Goal: Task Accomplishment & Management: Manage account settings

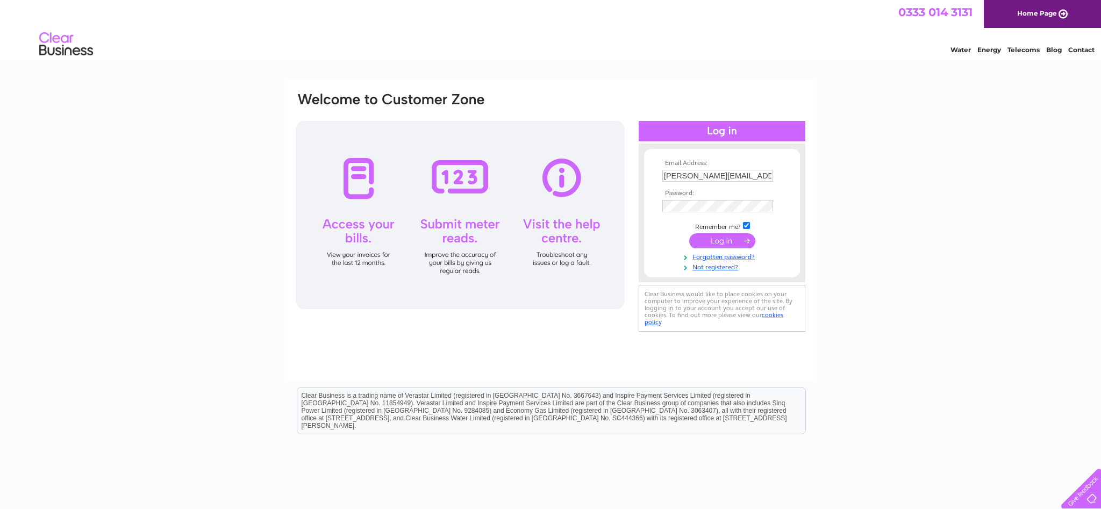
click at [710, 242] on input "submit" at bounding box center [722, 240] width 66 height 15
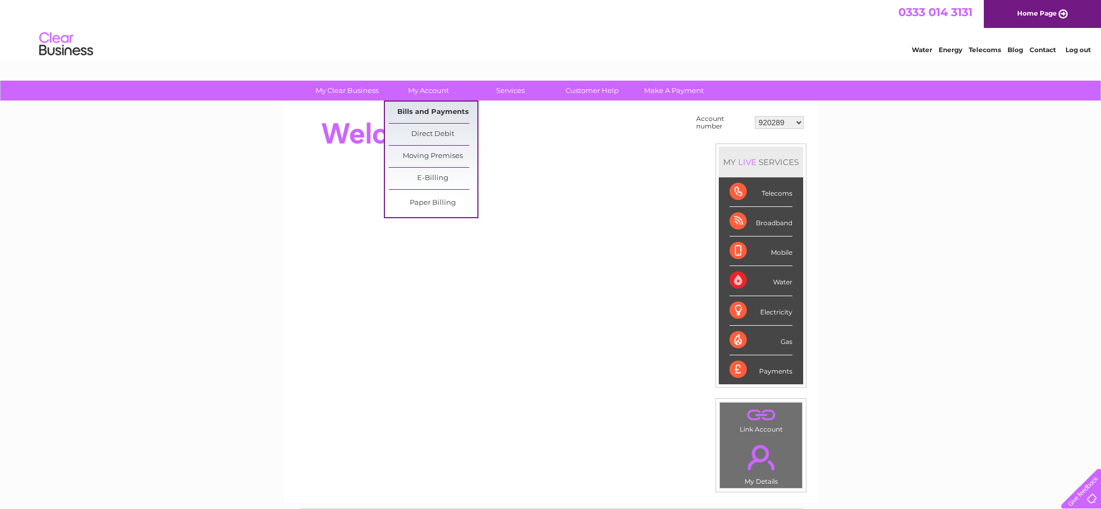
click at [450, 109] on link "Bills and Payments" at bounding box center [433, 113] width 89 height 22
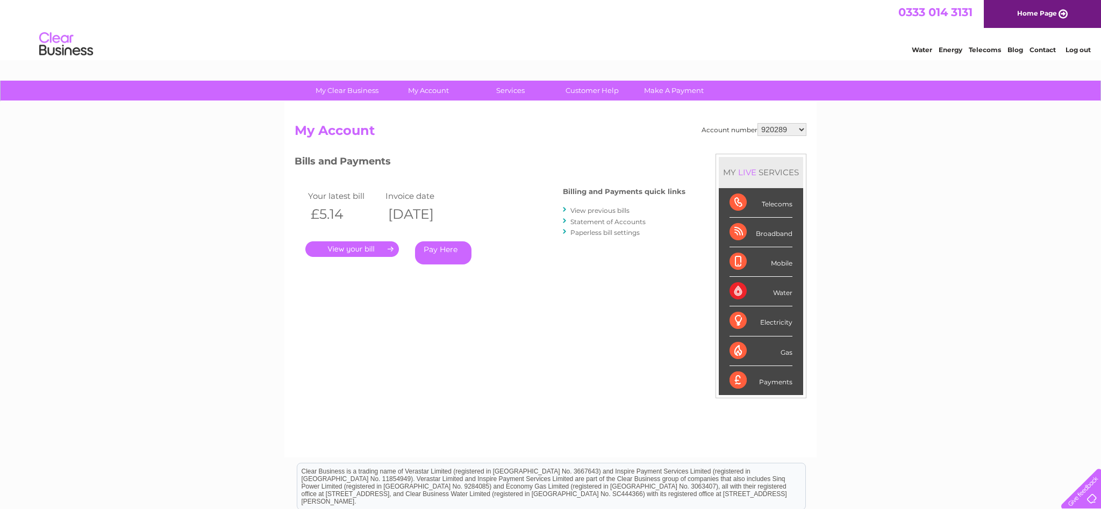
click at [610, 209] on link "View previous bills" at bounding box center [600, 211] width 59 height 8
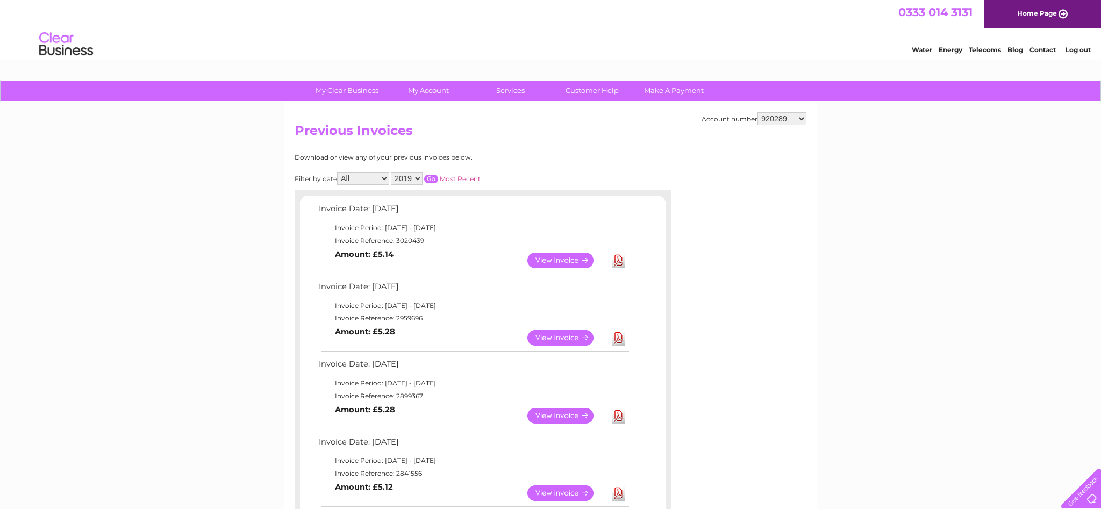
click at [758, 112] on select "920289 920293 952762 952763 953953 965315 970397 973265 979854 993031 993033 99…" at bounding box center [782, 118] width 49 height 13
click at [421, 86] on link "My Account" at bounding box center [429, 91] width 89 height 20
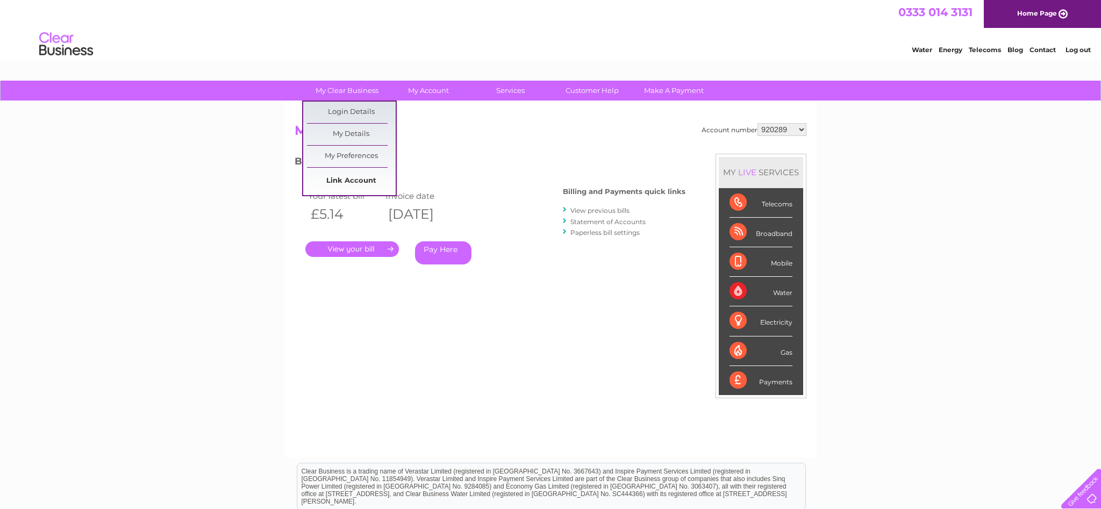
click at [360, 175] on link "Link Account" at bounding box center [351, 181] width 89 height 22
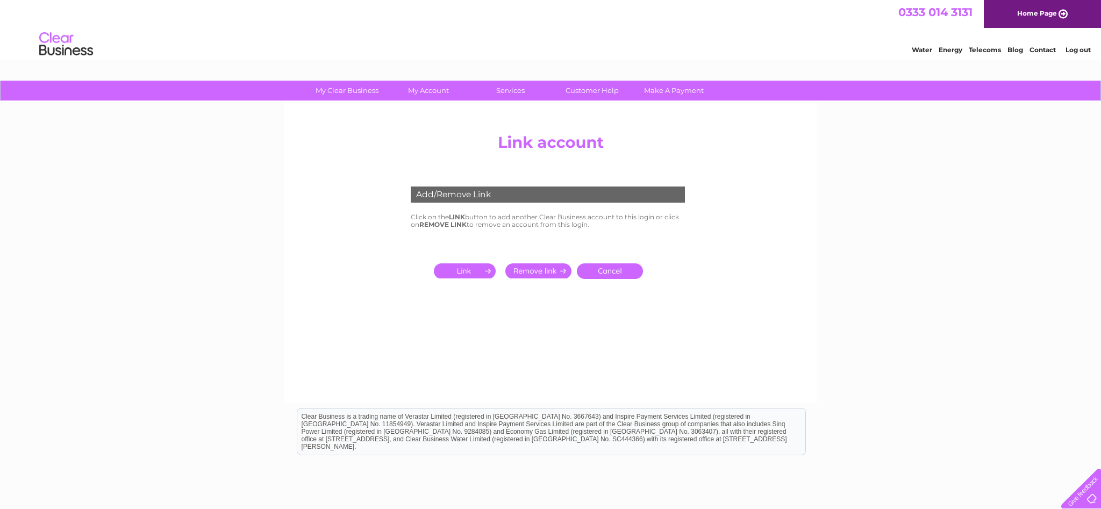
click at [473, 275] on input "submit" at bounding box center [467, 271] width 66 height 15
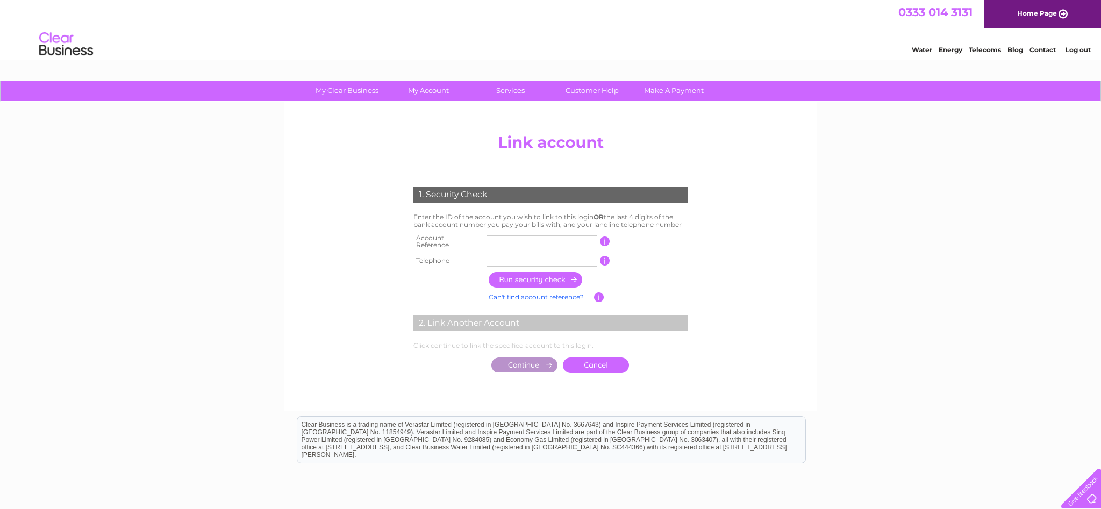
click at [510, 239] on input "text" at bounding box center [542, 242] width 111 height 12
click at [557, 236] on input "text" at bounding box center [542, 242] width 111 height 12
type input "30324041"
click at [516, 255] on input "text" at bounding box center [542, 261] width 111 height 12
click at [538, 279] on input "button" at bounding box center [536, 280] width 95 height 16
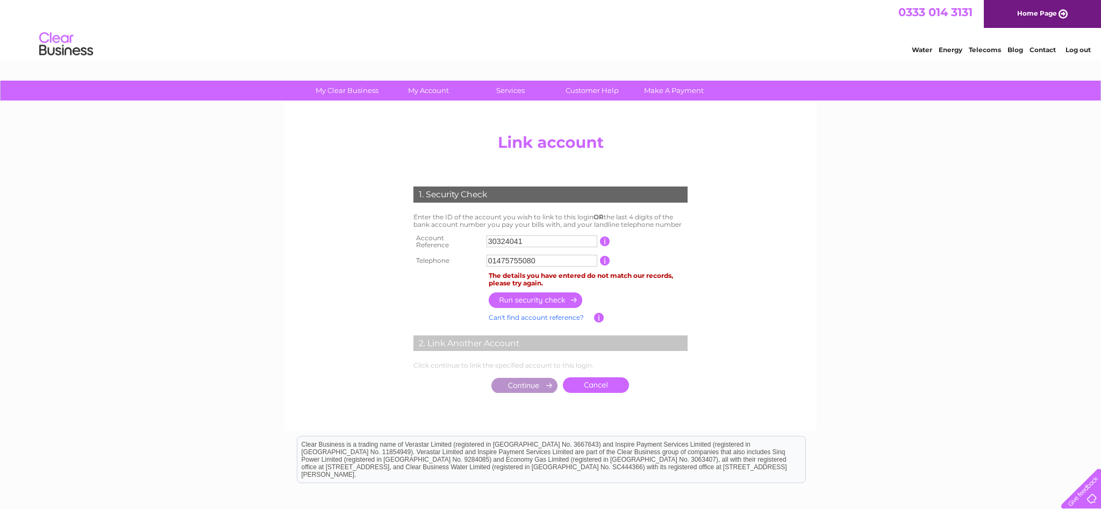
click at [533, 298] on input "button" at bounding box center [536, 301] width 95 height 16
drag, startPoint x: 544, startPoint y: 259, endPoint x: 309, endPoint y: 275, distance: 235.0
click at [487, 267] on input "01475755080" at bounding box center [542, 261] width 111 height 12
click at [540, 294] on input "button" at bounding box center [536, 301] width 95 height 16
drag, startPoint x: 549, startPoint y: 258, endPoint x: 302, endPoint y: 273, distance: 246.7
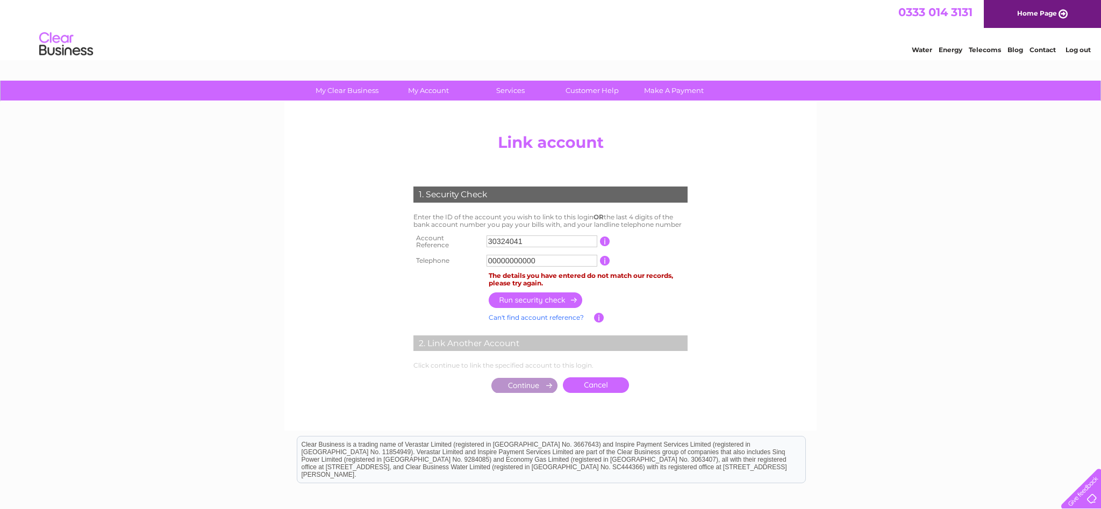
click at [487, 267] on input "00000000000" at bounding box center [542, 261] width 111 height 12
drag, startPoint x: 551, startPoint y: 258, endPoint x: 281, endPoint y: 278, distance: 270.2
click at [487, 267] on input "00000000000" at bounding box center [542, 261] width 111 height 12
type input "07714734721"
click at [524, 303] on input "button" at bounding box center [536, 301] width 95 height 16
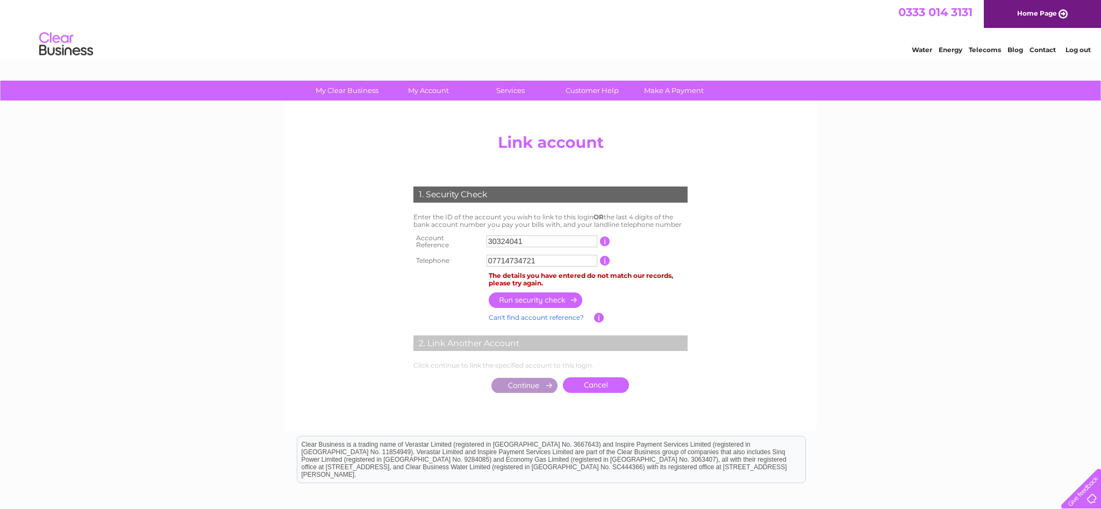
click at [529, 298] on input "button" at bounding box center [536, 301] width 95 height 16
click at [559, 257] on input "07714734721" at bounding box center [542, 261] width 111 height 12
drag, startPoint x: 559, startPoint y: 257, endPoint x: 424, endPoint y: 255, distance: 134.5
click at [487, 255] on input "07714734721" at bounding box center [542, 261] width 111 height 12
click at [510, 293] on input "button" at bounding box center [536, 301] width 95 height 16
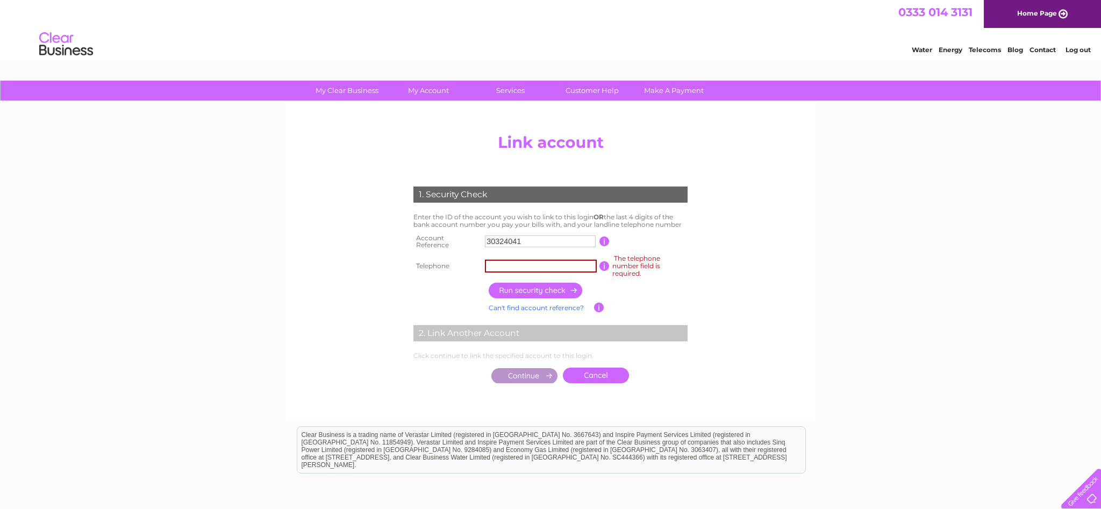
click at [510, 293] on input "button" at bounding box center [536, 291] width 95 height 16
click at [528, 262] on input "text" at bounding box center [541, 266] width 112 height 13
type input "01475755080"
click at [695, 282] on div "1. Security Check Enter the ID of the account you wish to link to this login OR…" at bounding box center [551, 282] width 324 height 213
click at [561, 290] on input "button" at bounding box center [536, 291] width 95 height 16
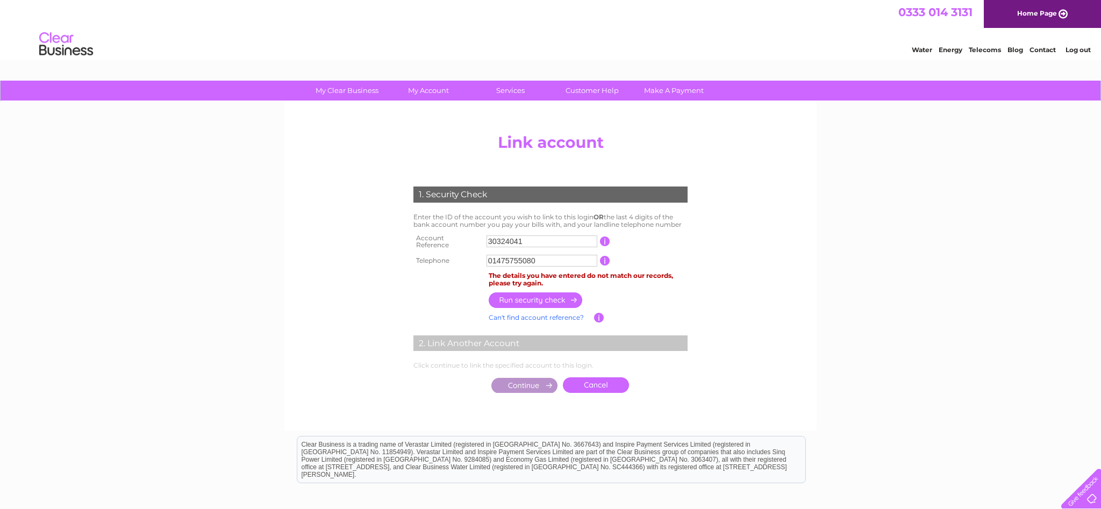
click at [549, 302] on input "button" at bounding box center [536, 301] width 95 height 16
click at [540, 257] on input "01475755080" at bounding box center [542, 261] width 111 height 12
click at [541, 257] on input "01475755080" at bounding box center [542, 261] width 111 height 12
click at [756, 274] on center "Add/Remove Link Click on the LINK button to add another Clear Business account …" at bounding box center [551, 274] width 512 height 291
drag, startPoint x: 542, startPoint y: 260, endPoint x: 418, endPoint y: 250, distance: 124.2
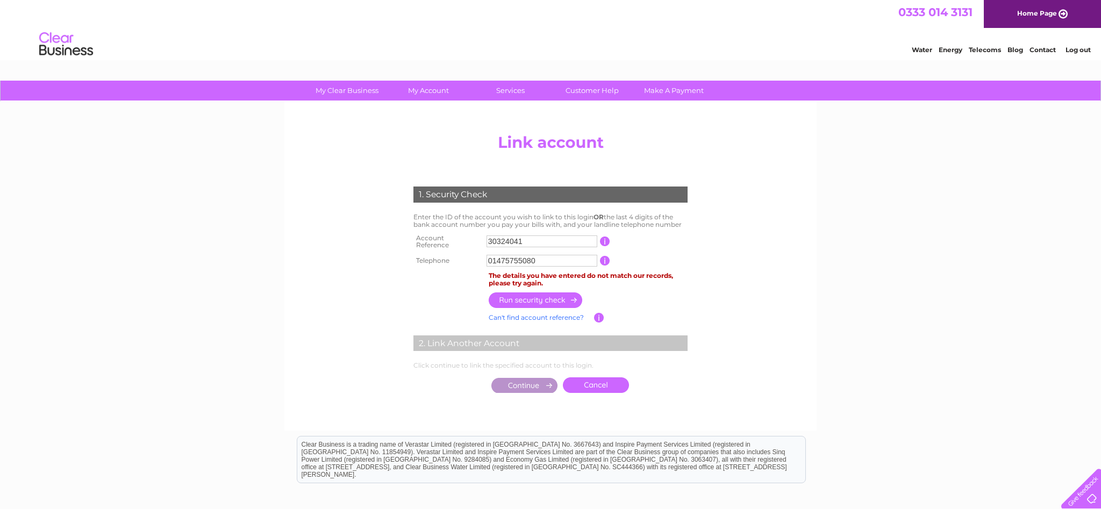
click at [487, 255] on input "01475755080" at bounding box center [542, 261] width 111 height 12
click at [543, 296] on input "button" at bounding box center [536, 301] width 95 height 16
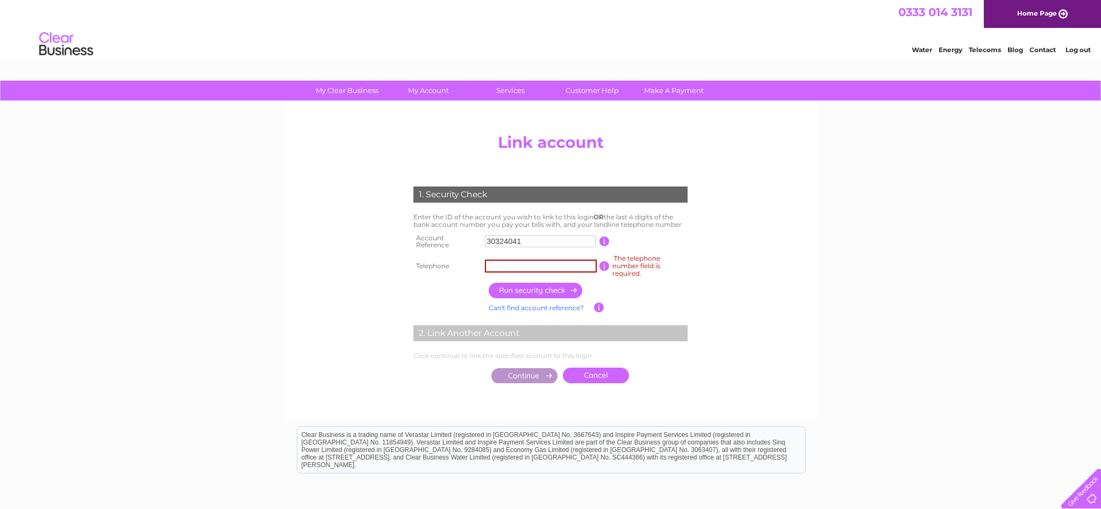
click at [527, 265] on input "text" at bounding box center [541, 266] width 112 height 13
click at [532, 294] on input "button" at bounding box center [536, 291] width 95 height 16
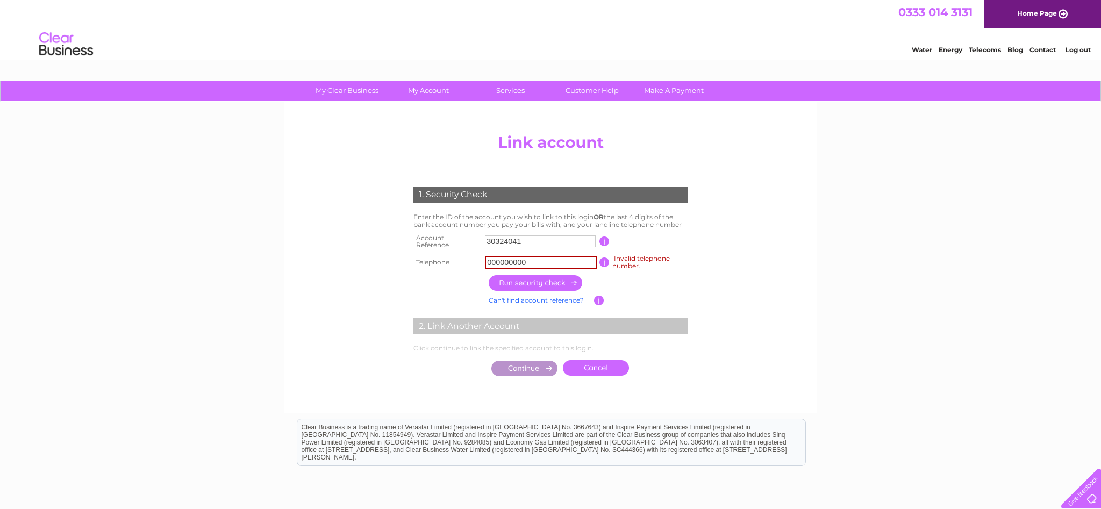
click at [551, 259] on input "000000000" at bounding box center [541, 262] width 112 height 13
type input "0000000000"
click at [541, 287] on input "button" at bounding box center [536, 283] width 95 height 16
drag, startPoint x: 538, startPoint y: 262, endPoint x: 343, endPoint y: 262, distance: 195.2
click at [485, 259] on input "0000000000" at bounding box center [541, 262] width 112 height 13
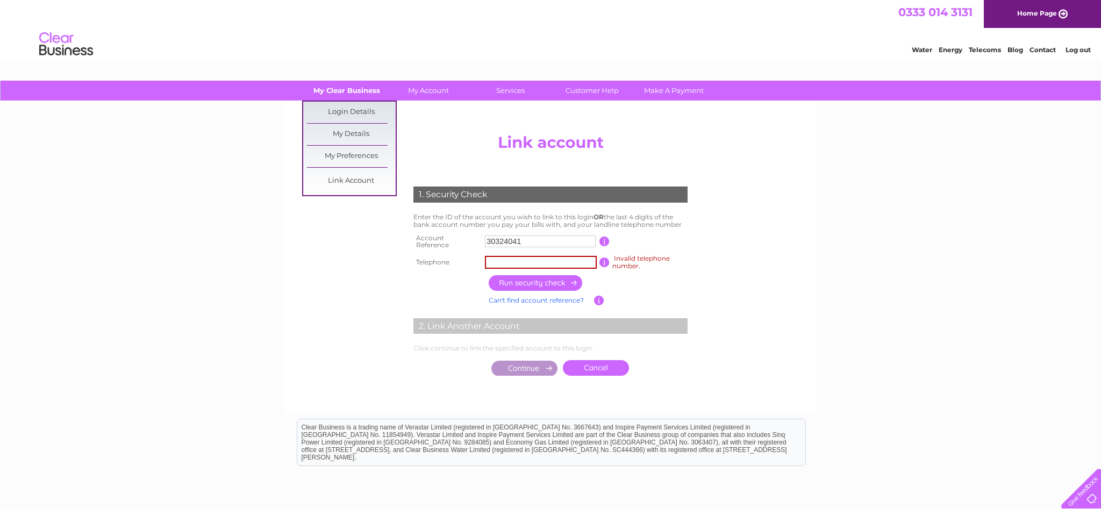
click at [328, 93] on link "My Clear Business" at bounding box center [347, 91] width 89 height 20
click at [355, 179] on link "Link Account" at bounding box center [351, 181] width 89 height 22
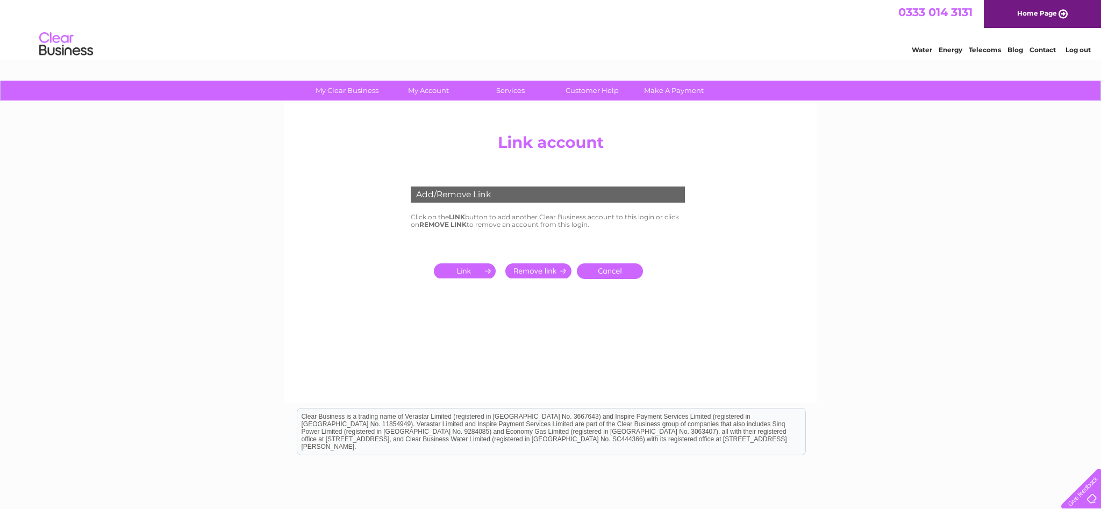
click at [445, 269] on input "submit" at bounding box center [467, 271] width 66 height 15
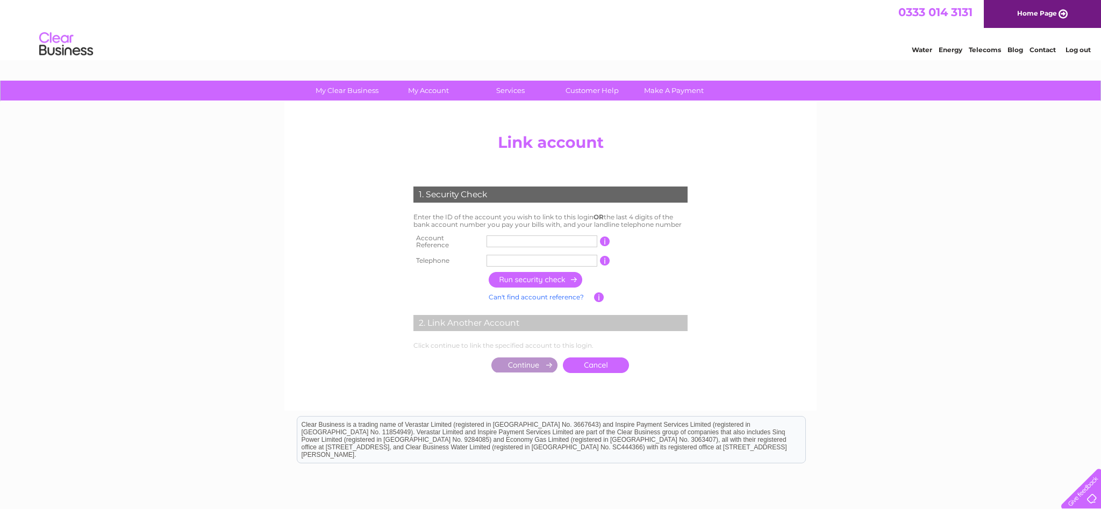
click at [523, 243] on input "text" at bounding box center [542, 242] width 111 height 12
type input "30324041"
click at [540, 258] on input "text" at bounding box center [542, 261] width 111 height 12
click at [544, 272] on input "button" at bounding box center [536, 280] width 95 height 16
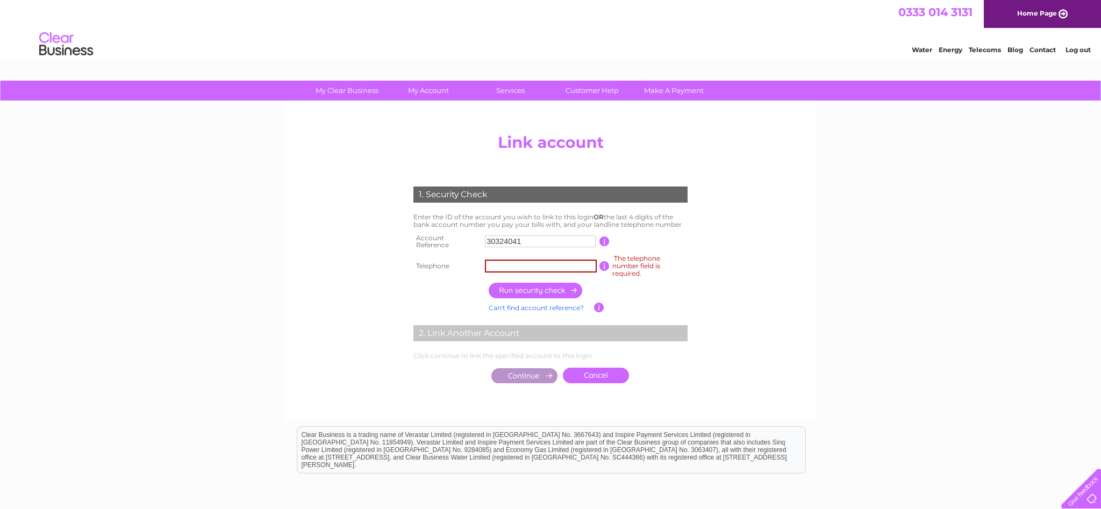
click at [547, 267] on input "text" at bounding box center [541, 266] width 112 height 13
type input "01475755080"
click at [549, 293] on input "button" at bounding box center [536, 291] width 95 height 16
